Goal: Find specific page/section: Find specific page/section

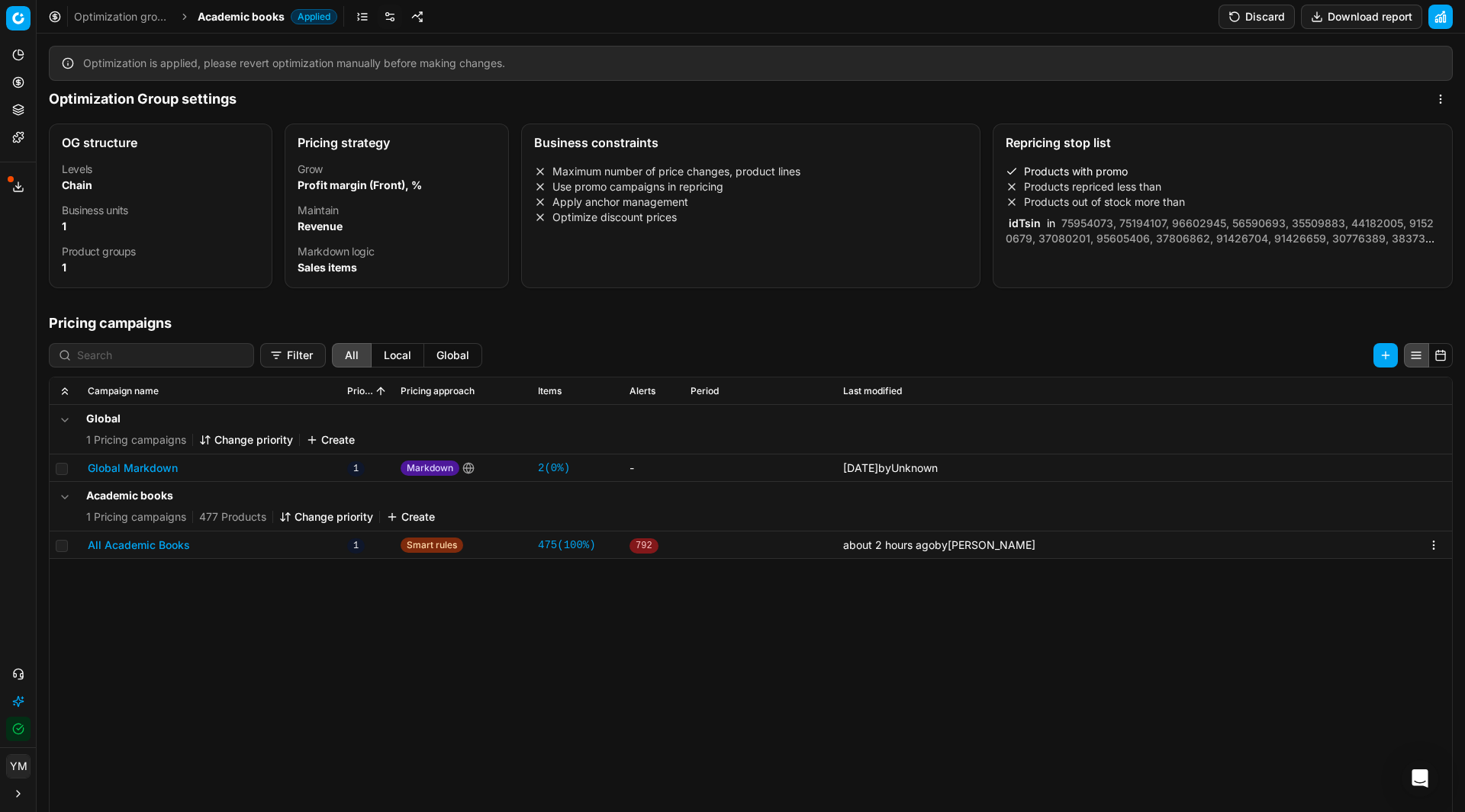
click at [124, 465] on button "Global Markdown" at bounding box center [133, 468] width 90 height 15
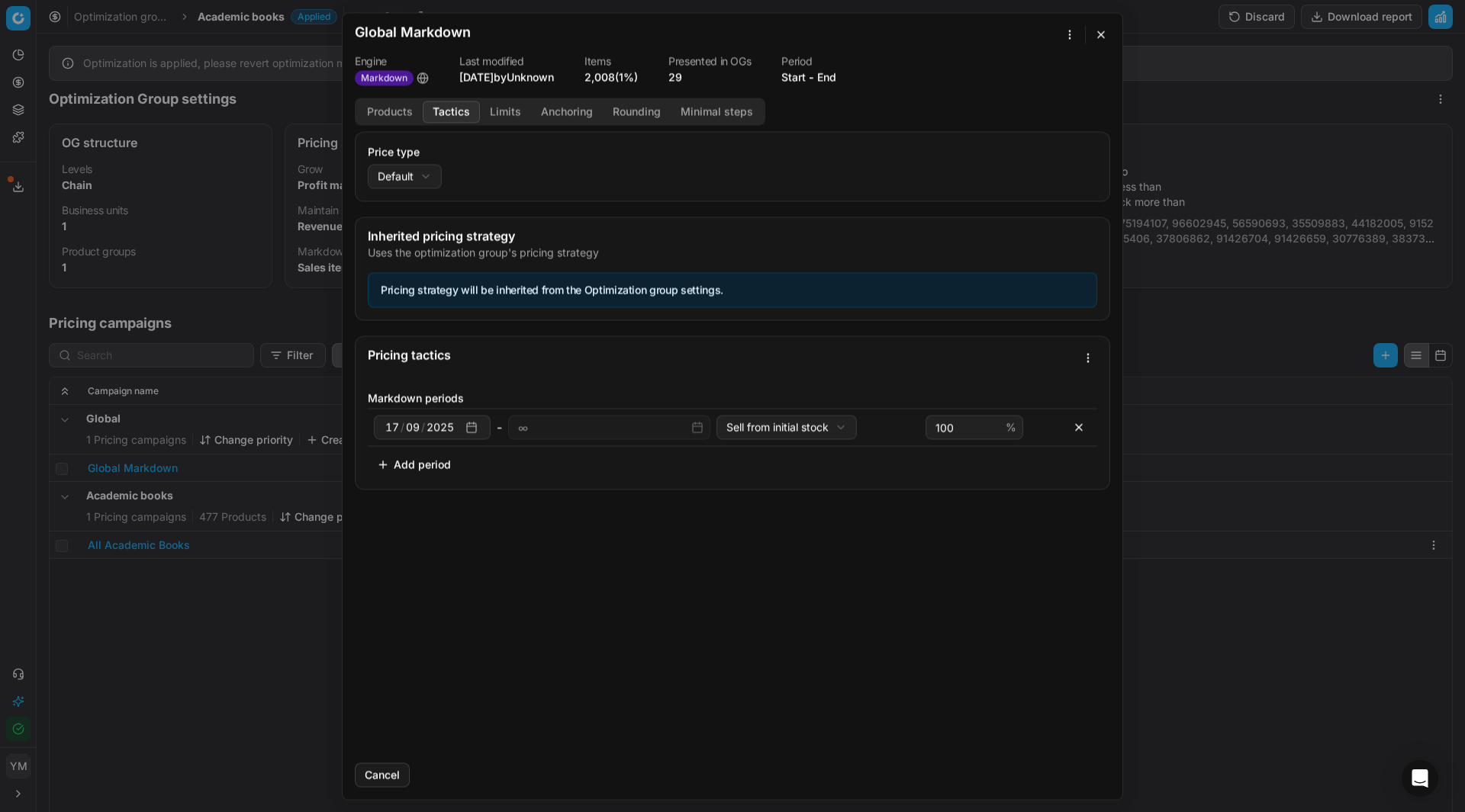
click at [444, 106] on button "Tactics" at bounding box center [451, 112] width 57 height 22
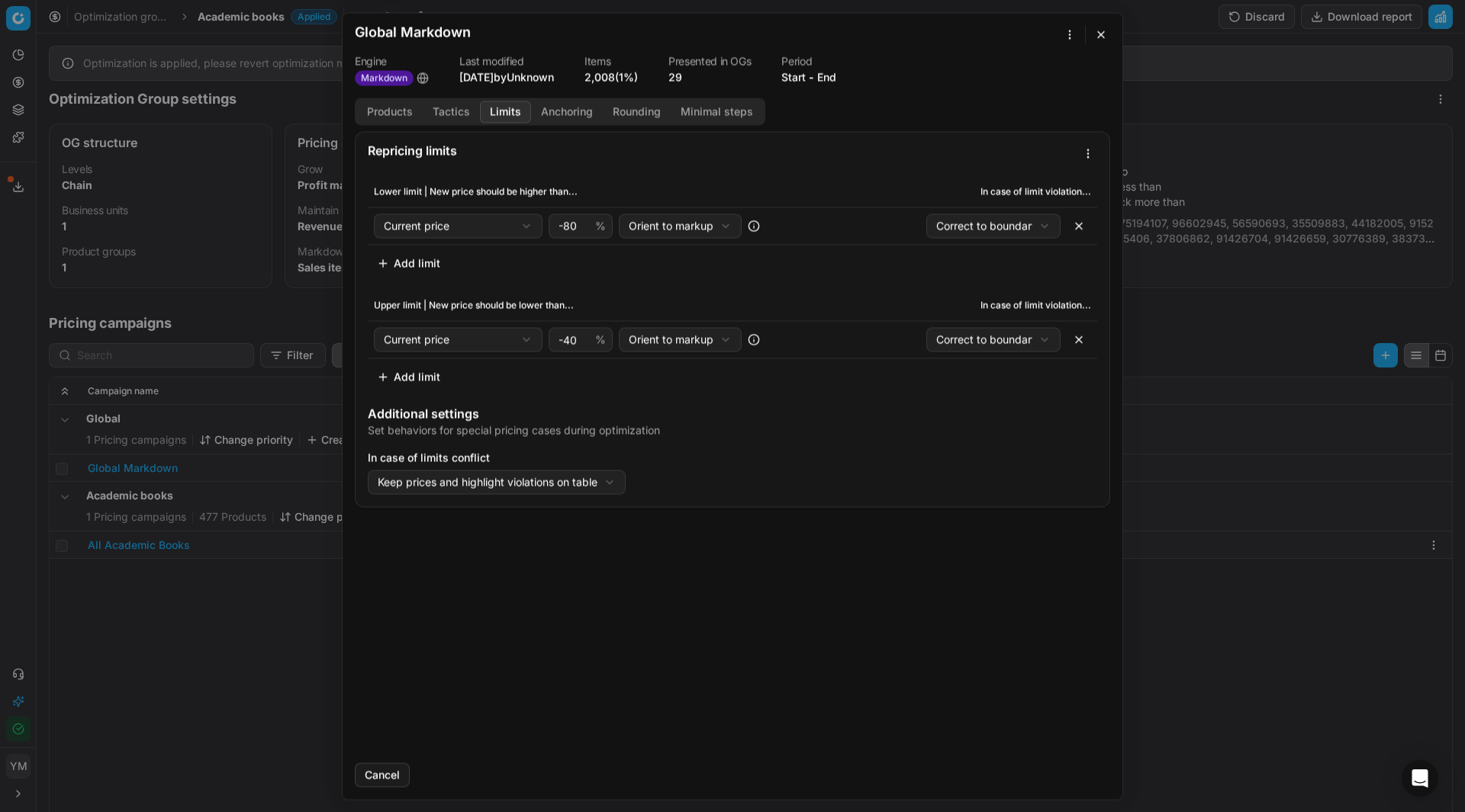
click at [491, 117] on button "Limits" at bounding box center [505, 112] width 51 height 22
click at [1108, 37] on button "button" at bounding box center [1101, 35] width 19 height 19
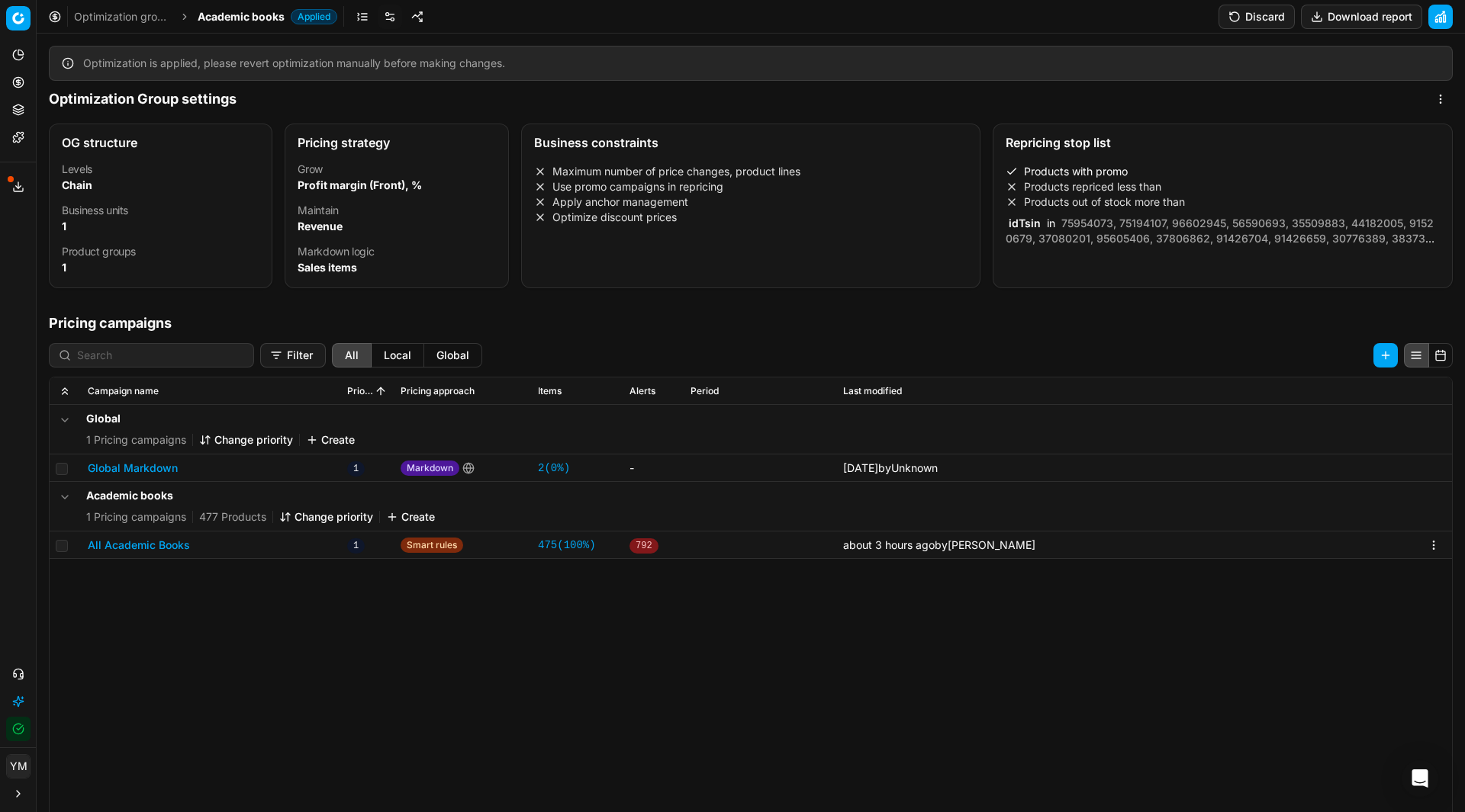
click at [140, 18] on link "Optimization groups" at bounding box center [122, 17] width 98 height 15
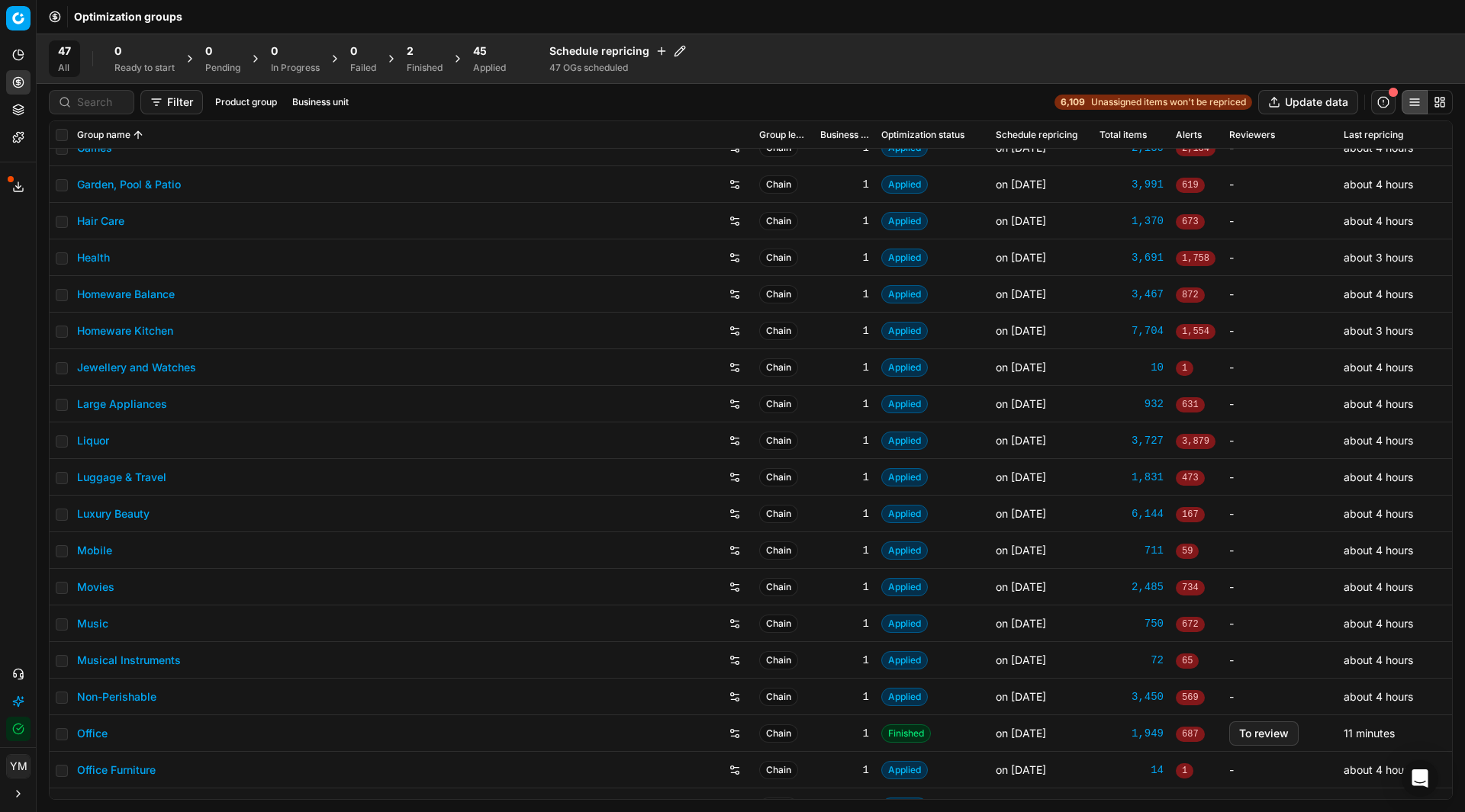
scroll to position [533, 0]
click at [146, 394] on div "Large Appliances" at bounding box center [412, 402] width 669 height 24
click at [148, 401] on link "Large Appliances" at bounding box center [122, 402] width 90 height 15
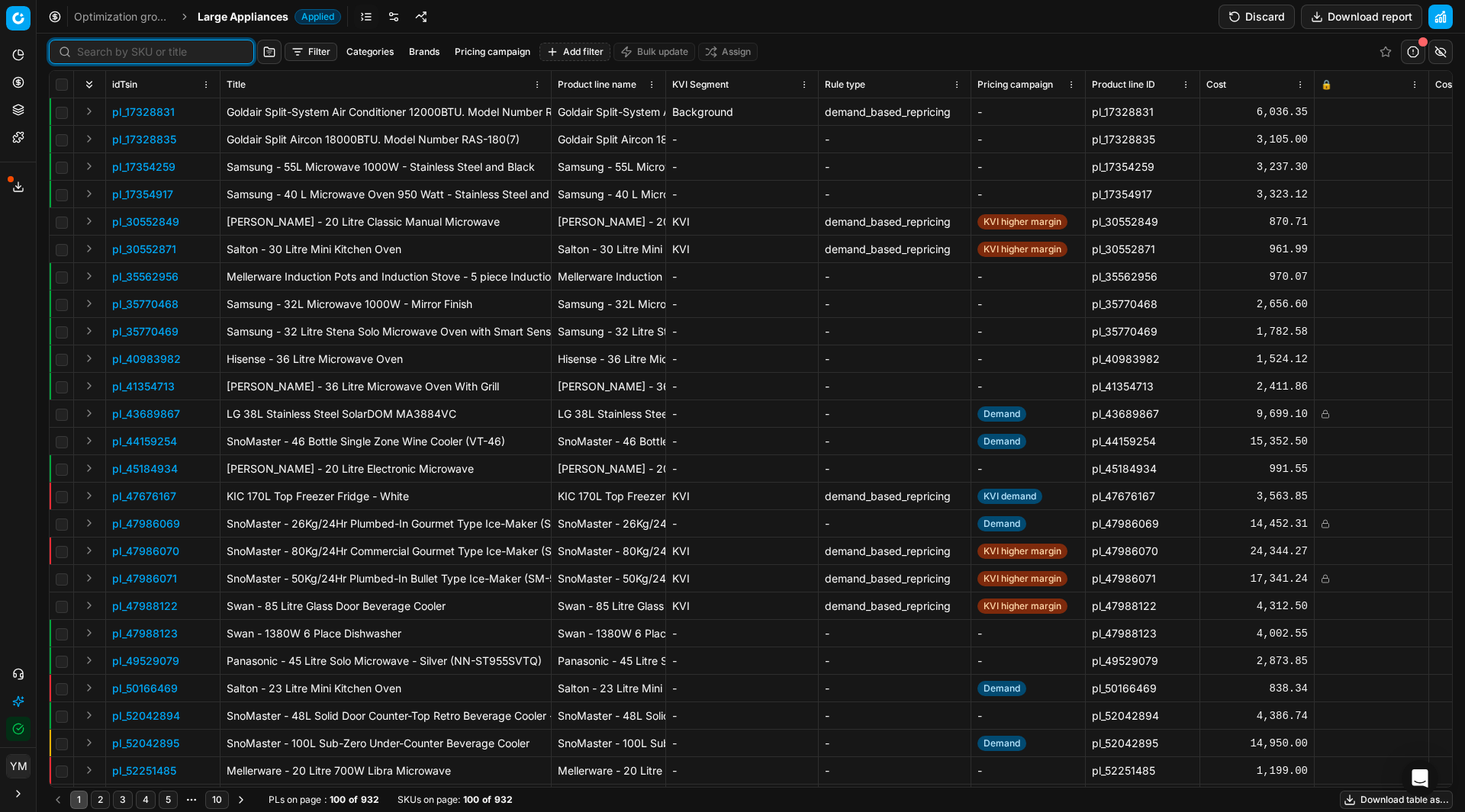
click at [119, 48] on input at bounding box center [161, 51] width 167 height 15
type input "[PERSON_NAME]"
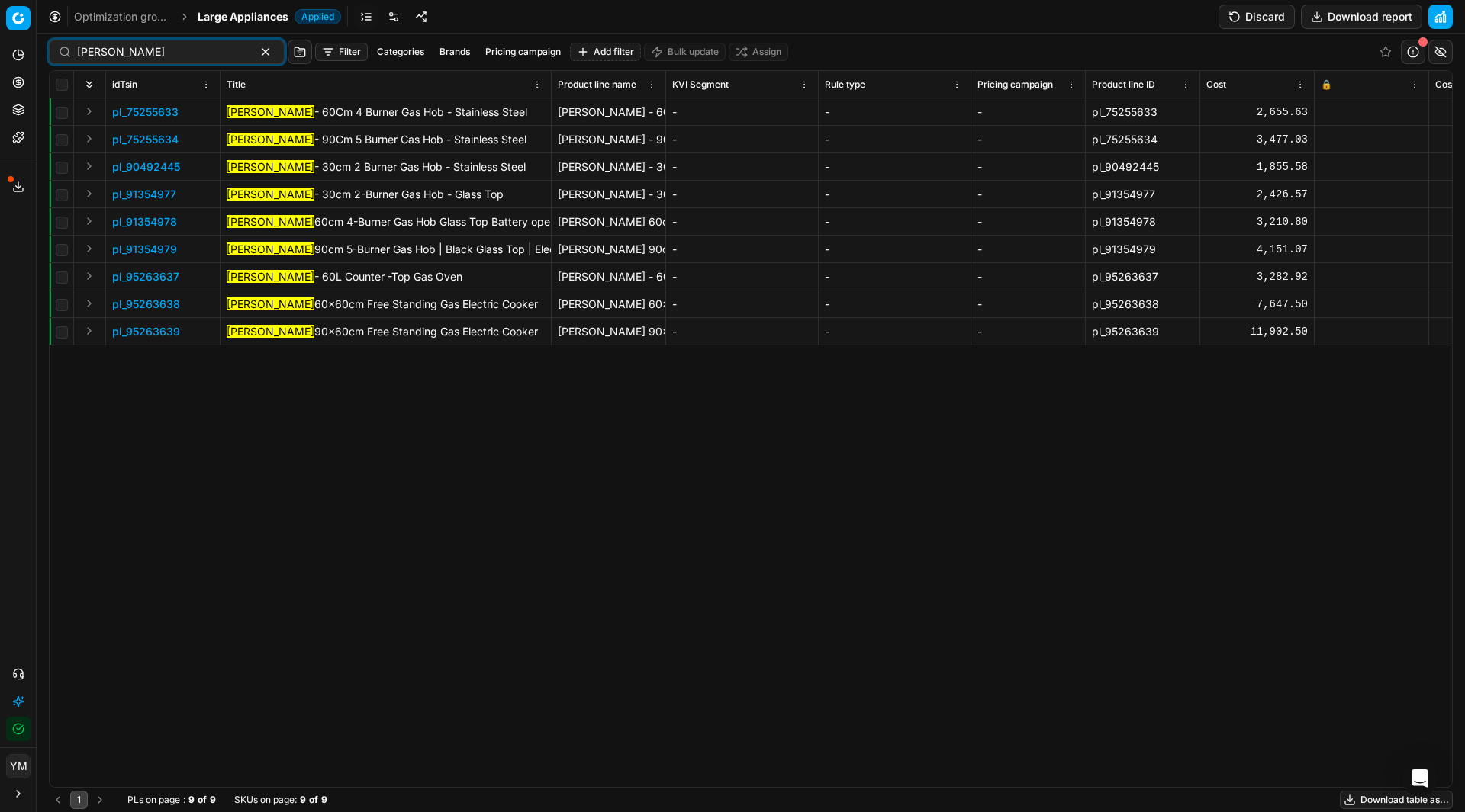
click at [355, 502] on div "pl_75255633 [PERSON_NAME] - 60Cm 4 Burner Gas Hob - Stainless Steel [PERSON_NAM…" at bounding box center [751, 442] width 1402 height 689
drag, startPoint x: 1173, startPoint y: 226, endPoint x: 1106, endPoint y: 215, distance: 67.9
click at [1106, 215] on div "pl_91354978" at bounding box center [1142, 222] width 102 height 15
copy div "91354978"
click at [300, 520] on div "pl_75255633 [PERSON_NAME] - 60Cm 4 Burner Gas Hob - Stainless Steel [PERSON_NAM…" at bounding box center [751, 442] width 1402 height 689
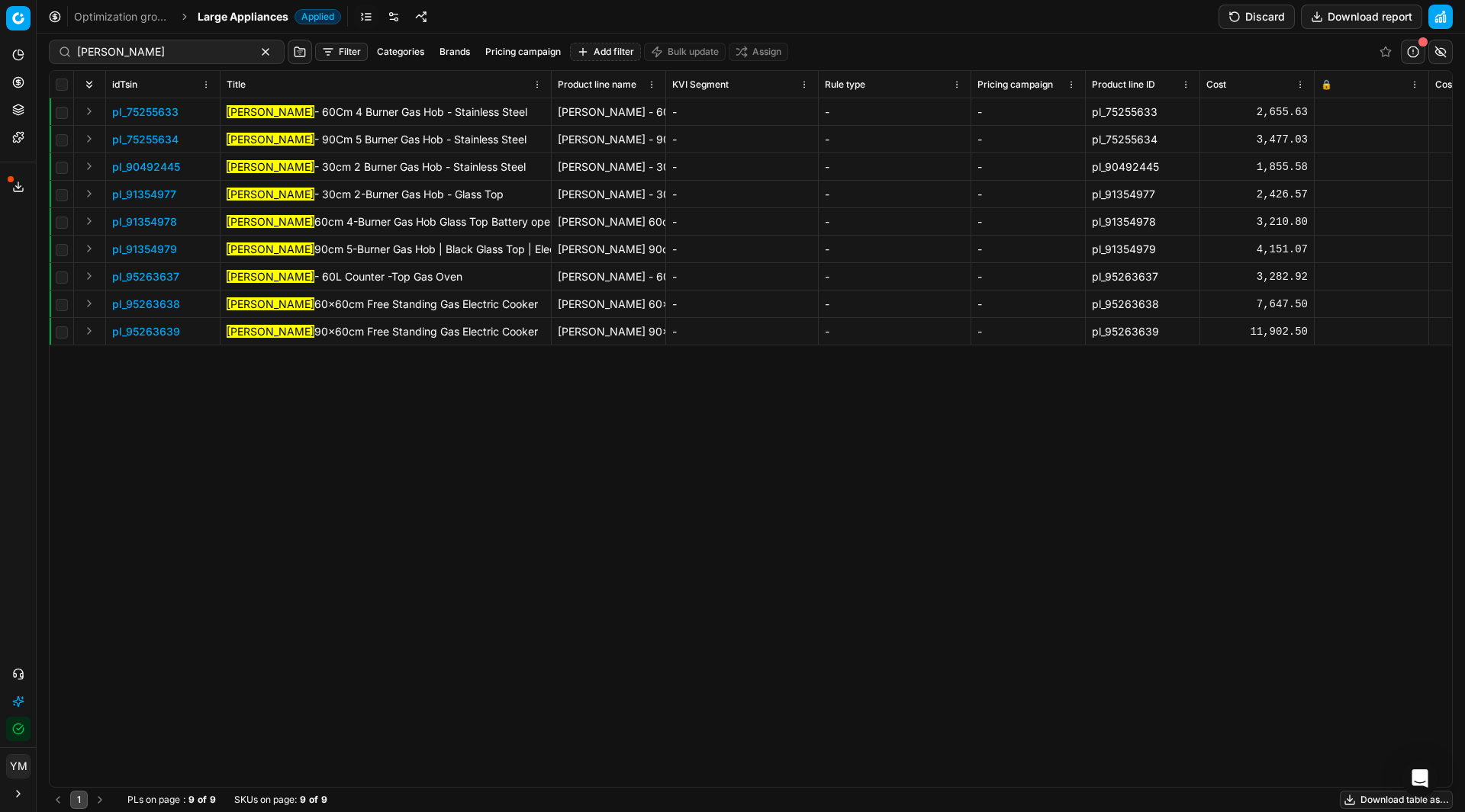
click at [481, 409] on div "pl_75255633 [PERSON_NAME] - 60Cm 4 Burner Gas Hob - Stainless Steel [PERSON_NAM…" at bounding box center [751, 442] width 1402 height 689
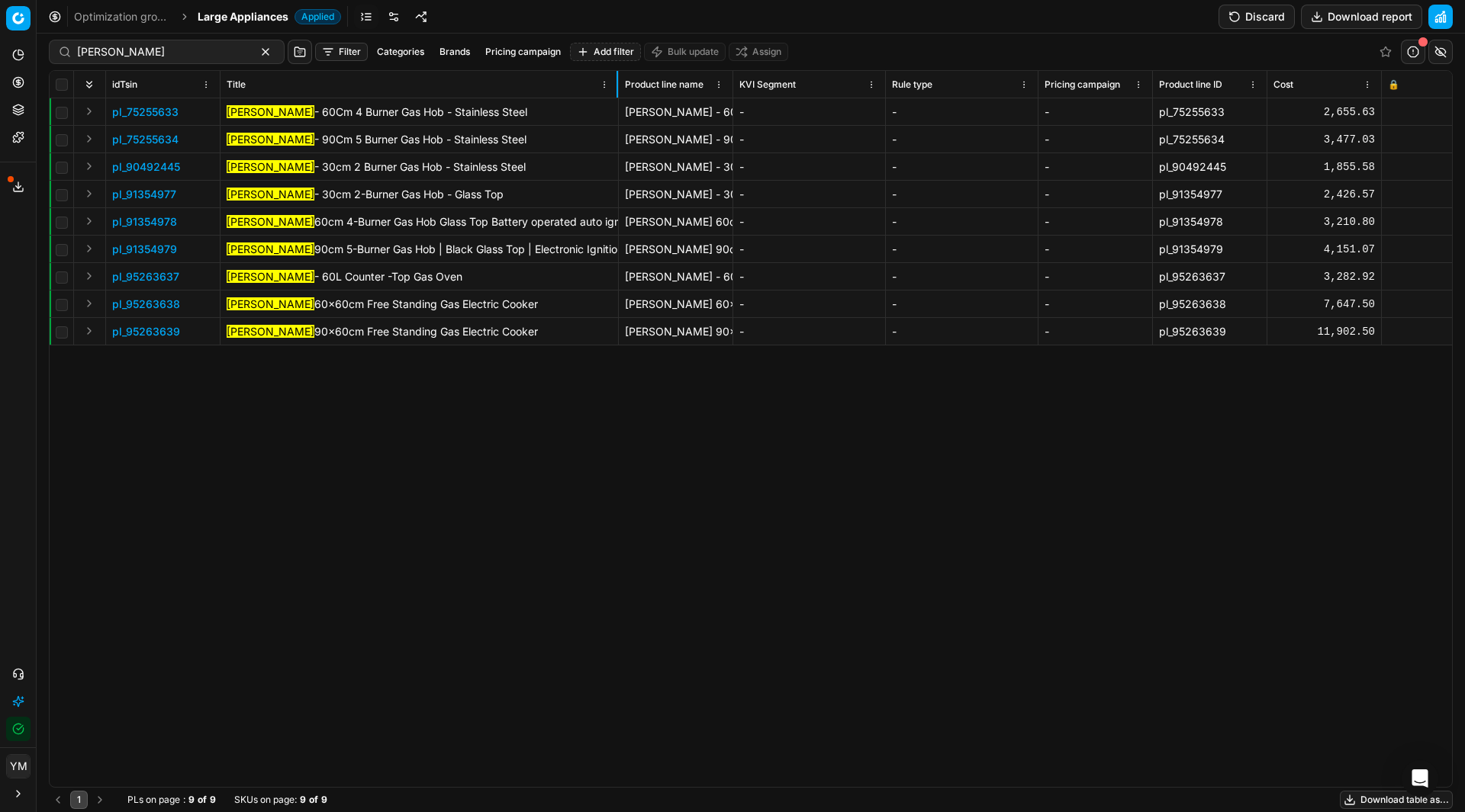
drag, startPoint x: 549, startPoint y: 80, endPoint x: 616, endPoint y: 93, distance: 68.2
click at [616, 93] on div at bounding box center [617, 84] width 2 height 27
click at [525, 559] on div "pl_75255633 [PERSON_NAME] - 60Cm 4 Burner Gas Hob - Stainless Steel [PERSON_NAM…" at bounding box center [751, 442] width 1402 height 689
drag, startPoint x: 193, startPoint y: 223, endPoint x: 128, endPoint y: 224, distance: 65.0
click at [128, 224] on td "pl_91354978" at bounding box center [163, 221] width 115 height 27
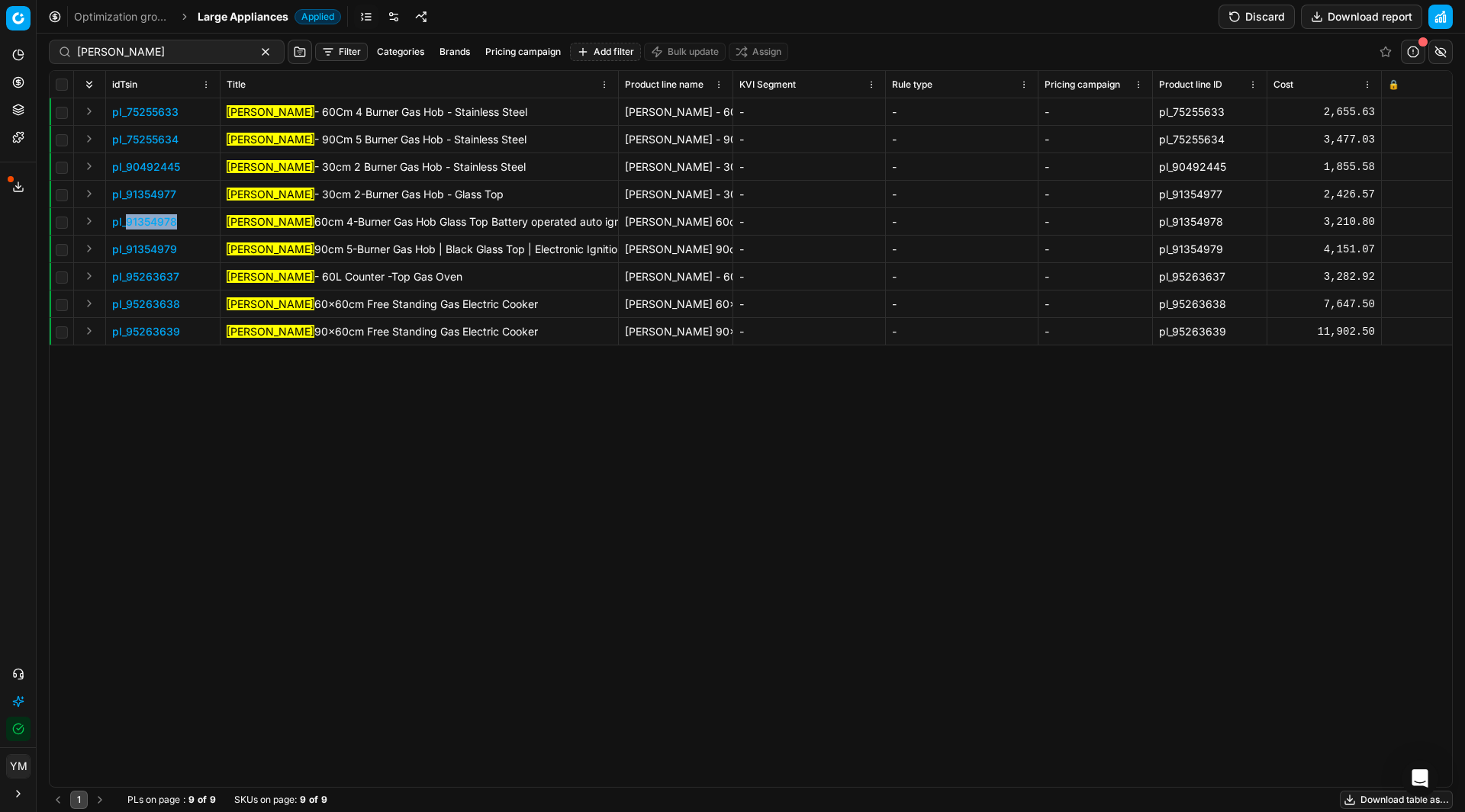
copy span "91354978"
click at [256, 50] on button "button" at bounding box center [265, 52] width 19 height 19
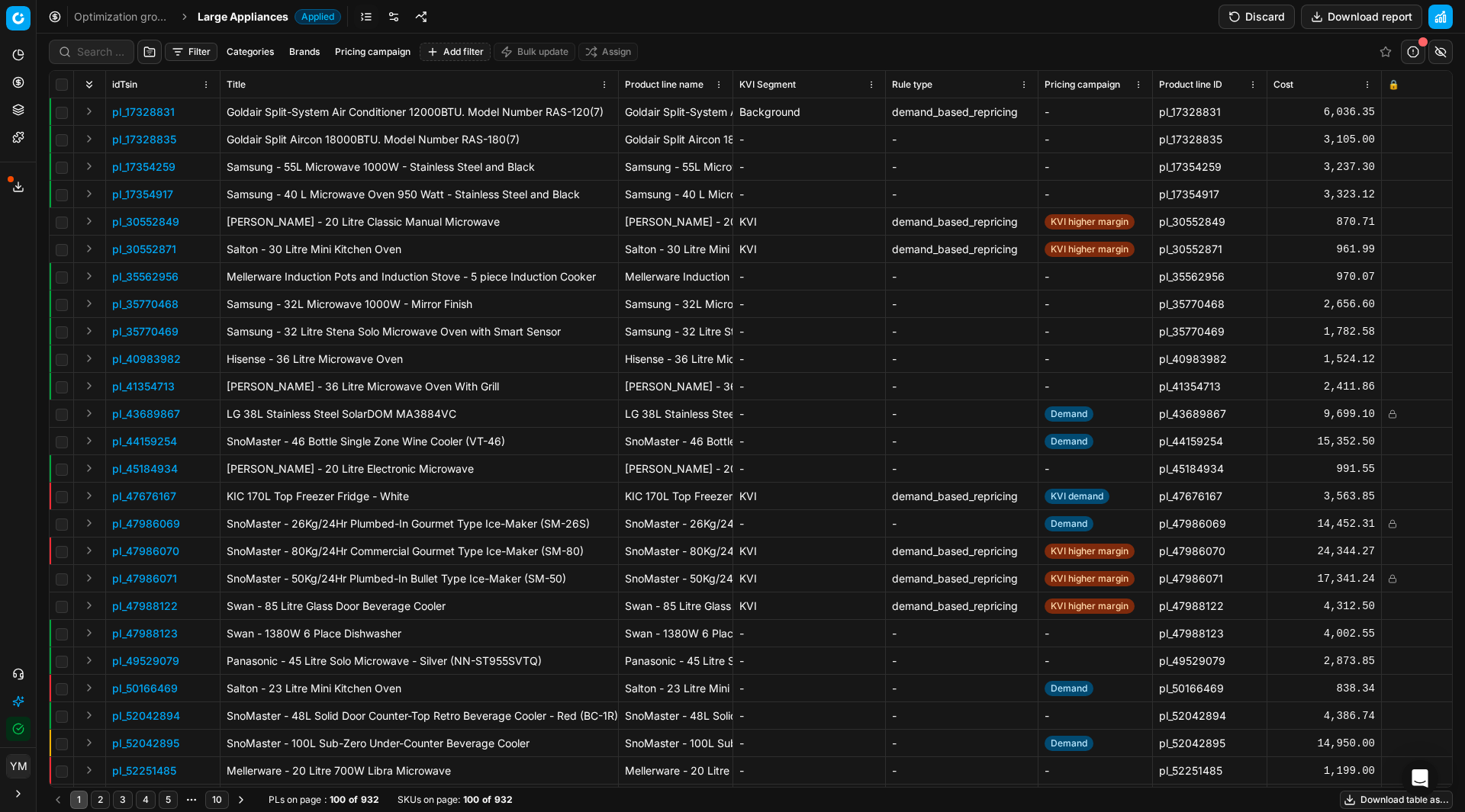
click at [202, 41] on div "Filter Categories Brands Pricing campaign Add filter Bulk update Assign" at bounding box center [750, 51] width 1403 height 36
click at [204, 40] on div "Filter Categories Brands Pricing campaign Add filter Bulk update Assign" at bounding box center [750, 51] width 1403 height 36
click at [206, 47] on button "Filter" at bounding box center [190, 52] width 52 height 19
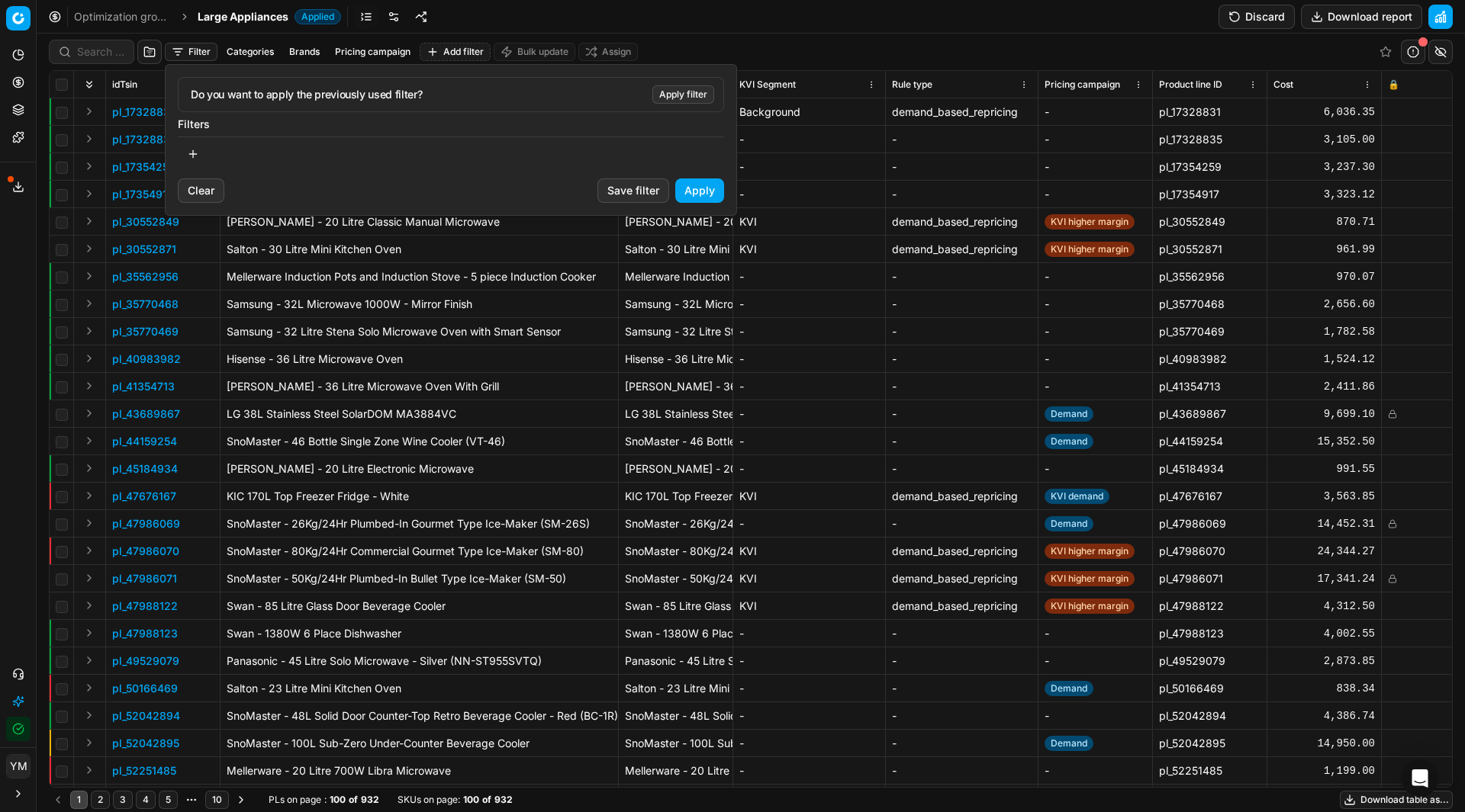
click at [190, 151] on button "button" at bounding box center [192, 154] width 31 height 24
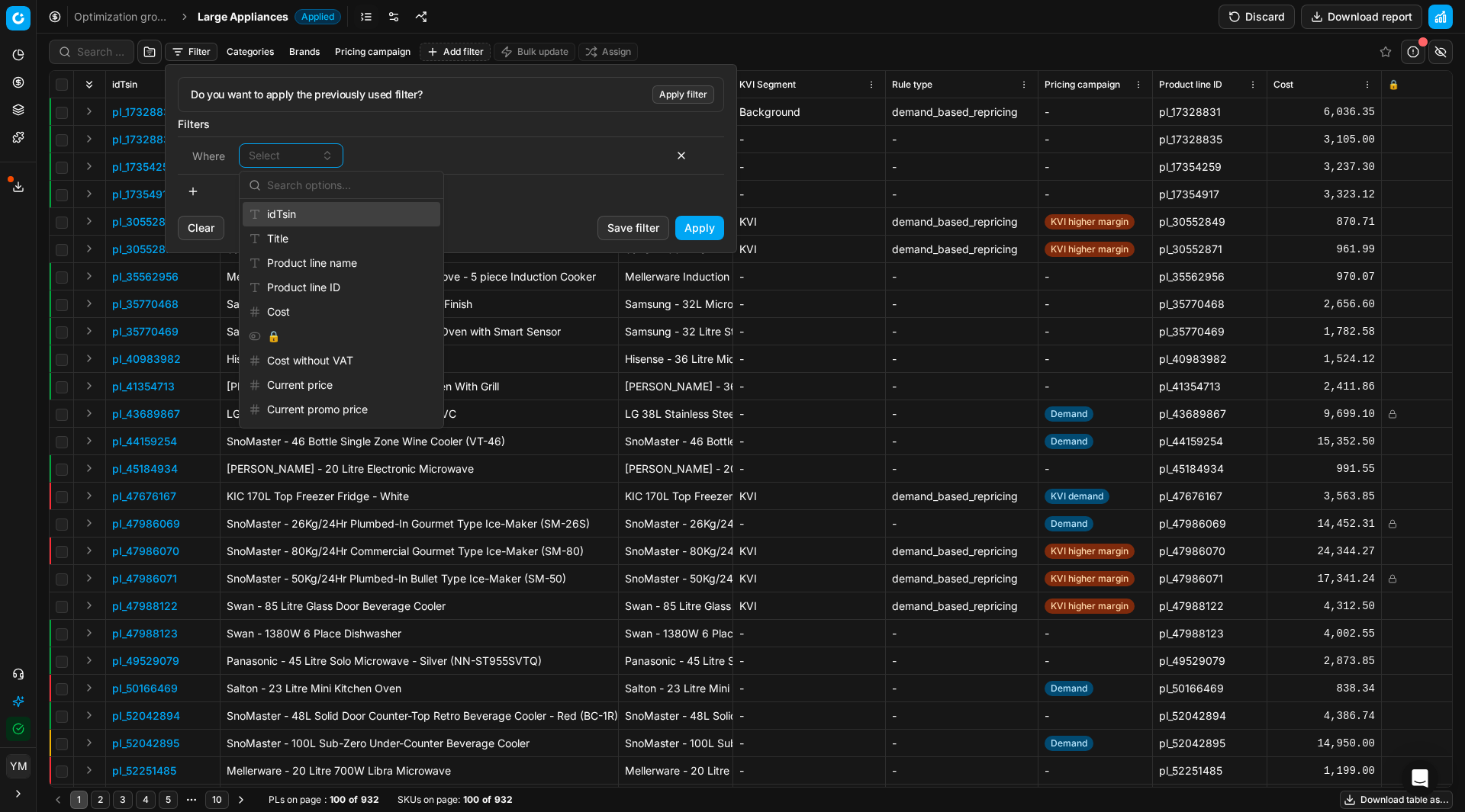
click at [301, 219] on div "idTsin" at bounding box center [342, 214] width 198 height 24
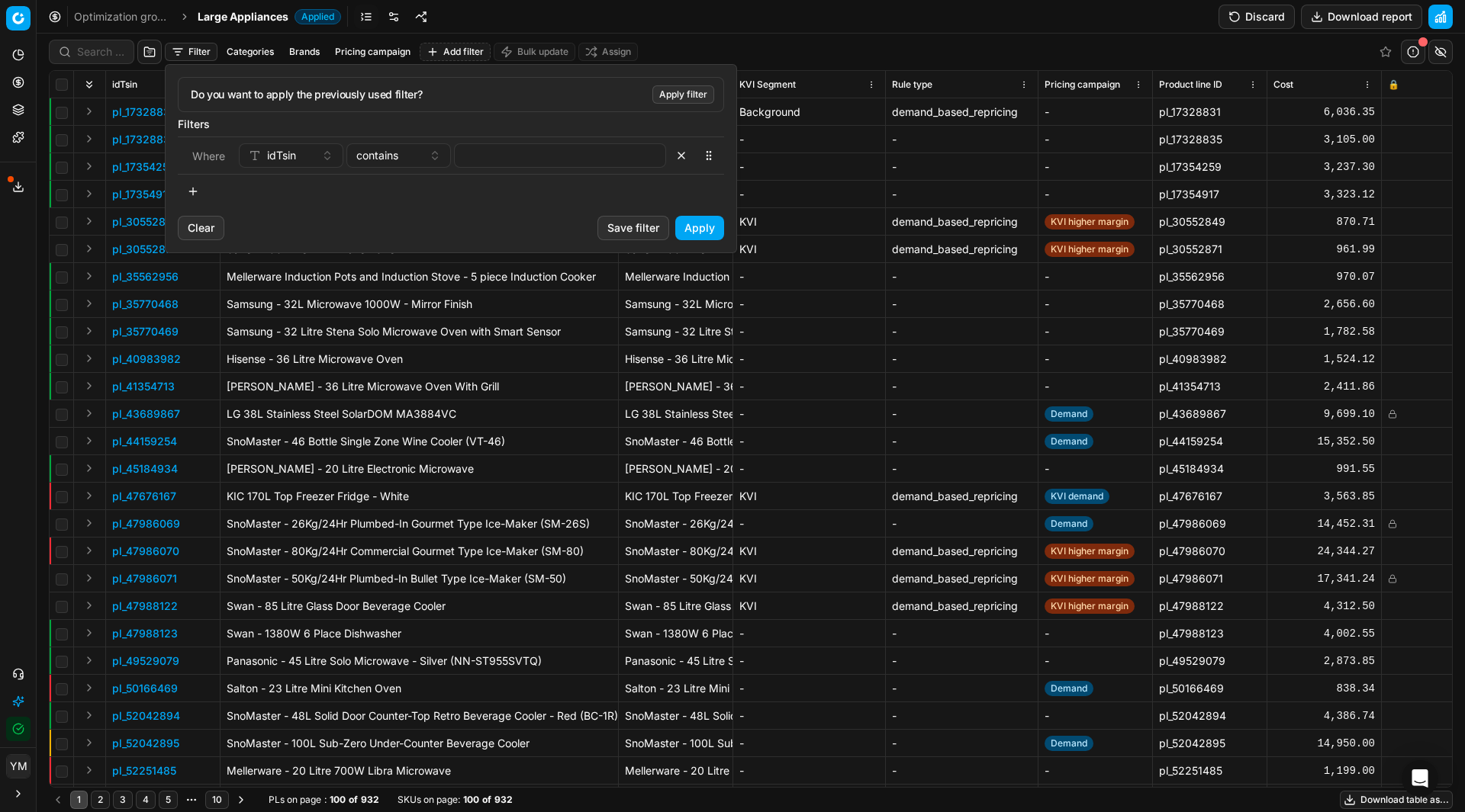
click at [480, 138] on div "Where idTsin contains" at bounding box center [450, 155] width 546 height 38
click at [481, 142] on div "Where idTsin contains" at bounding box center [450, 155] width 546 height 38
click at [485, 152] on input at bounding box center [559, 155] width 198 height 23
paste input "91354978"
type input "91354978"
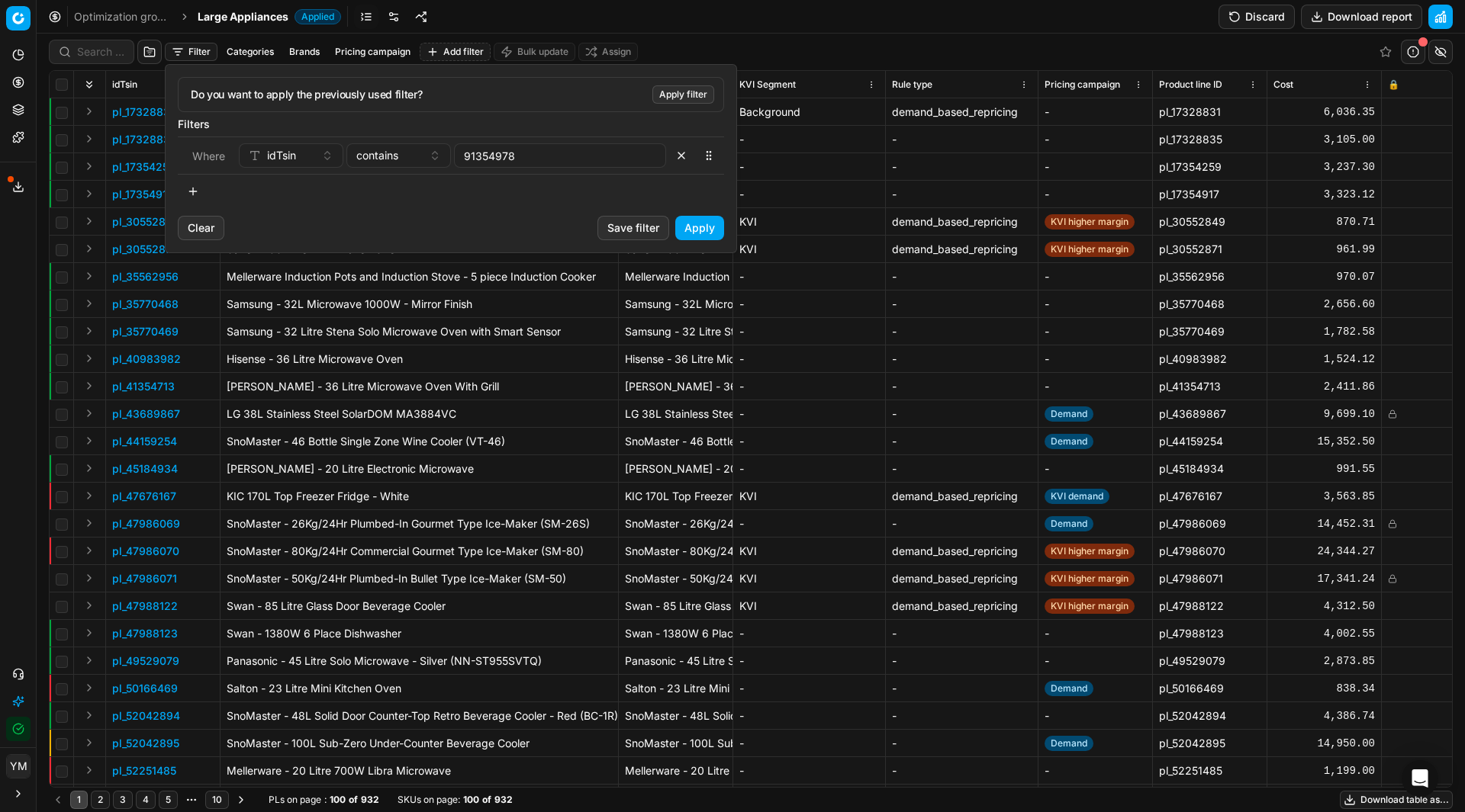
click at [707, 225] on button "Apply" at bounding box center [699, 228] width 49 height 24
